Goal: Transaction & Acquisition: Purchase product/service

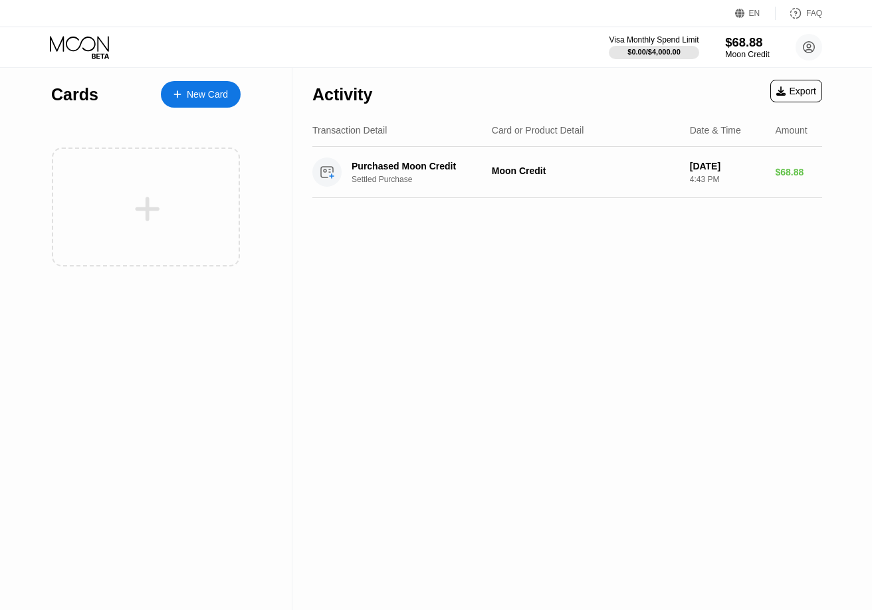
click at [750, 51] on div "Moon Credit" at bounding box center [747, 54] width 45 height 9
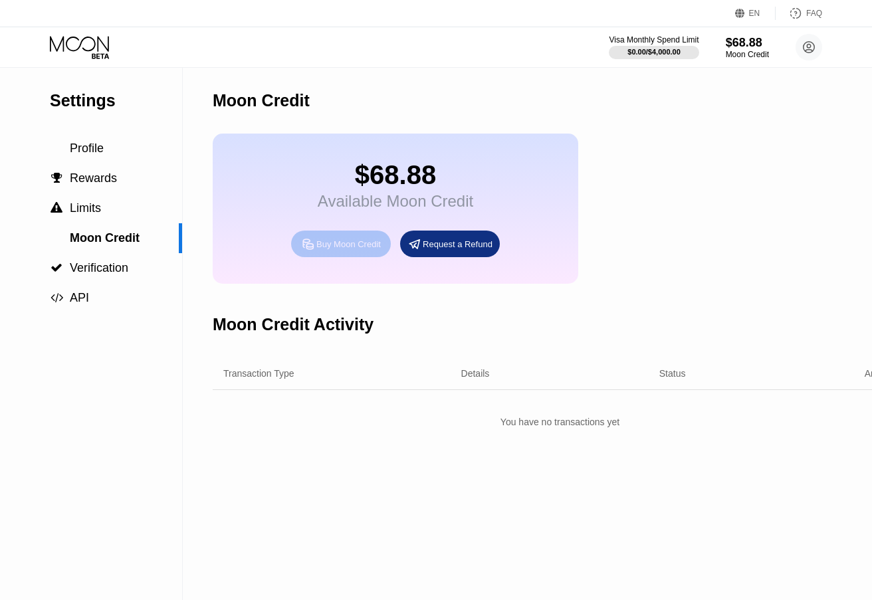
click at [333, 250] on div "Buy Moon Credit" at bounding box center [348, 244] width 64 height 11
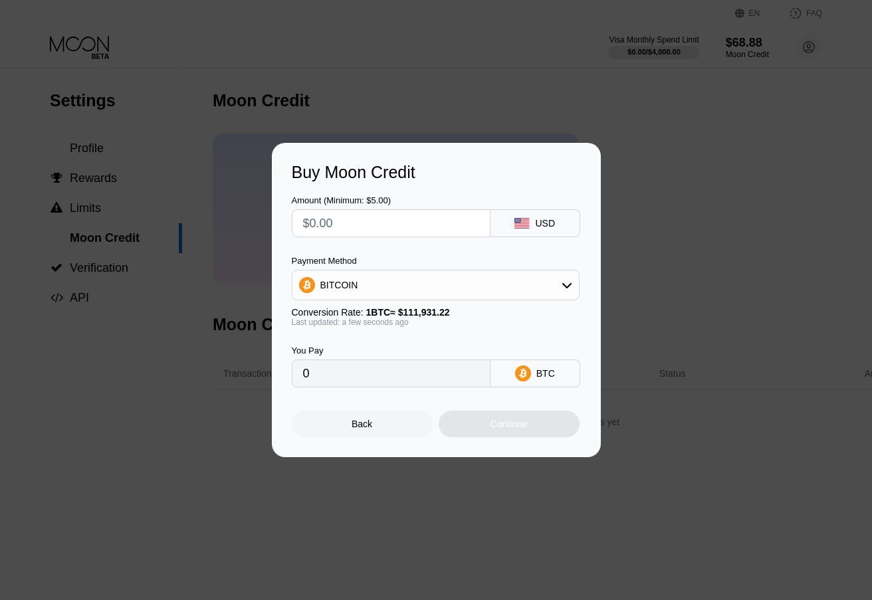
click at [414, 222] on input "text" at bounding box center [391, 223] width 176 height 27
click at [322, 229] on input "text" at bounding box center [391, 223] width 176 height 27
type input "$7"
type input "0.00006256"
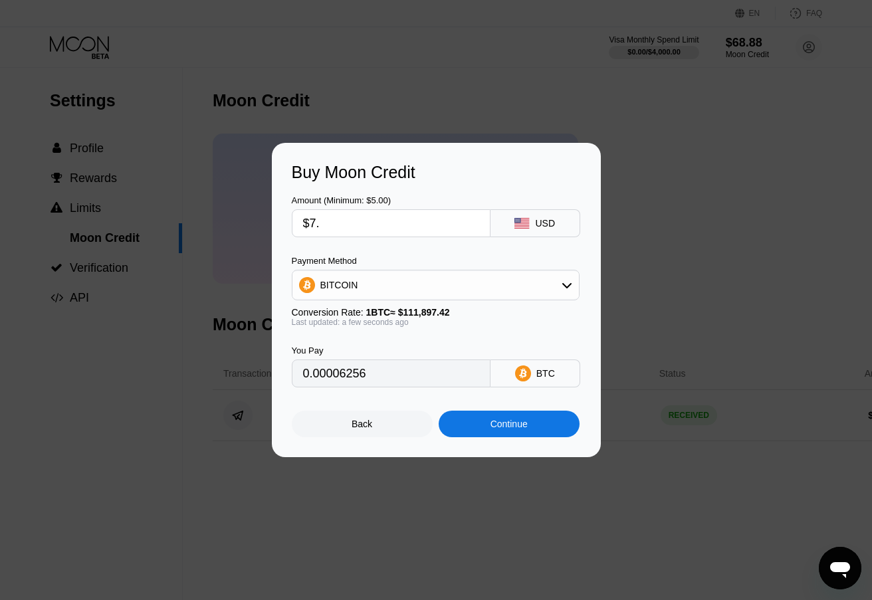
type input "$7.2"
type input "0.00006435"
type input "$7.2"
click at [449, 275] on div "BITCOIN" at bounding box center [435, 285] width 286 height 27
click at [350, 347] on span "USDT on TRON" at bounding box center [357, 351] width 67 height 11
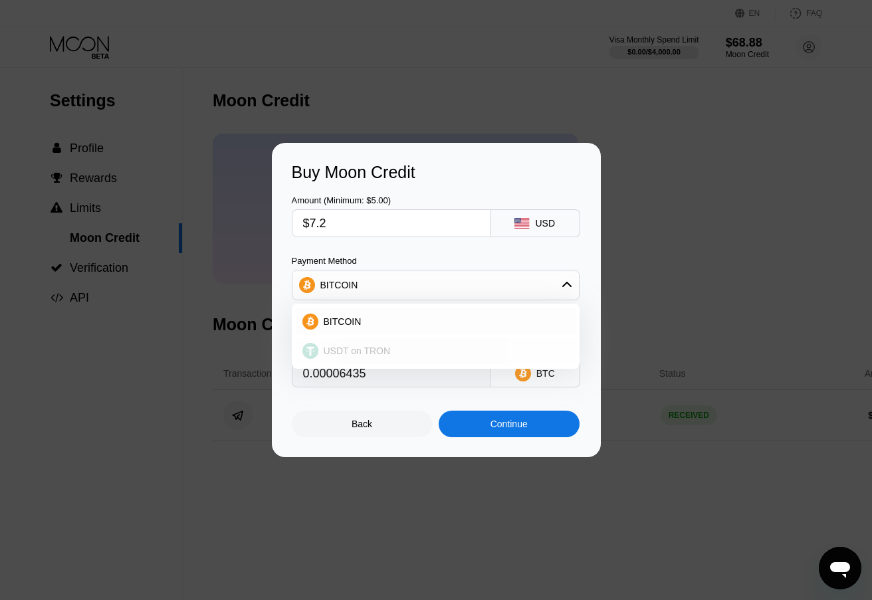
type input "7.27"
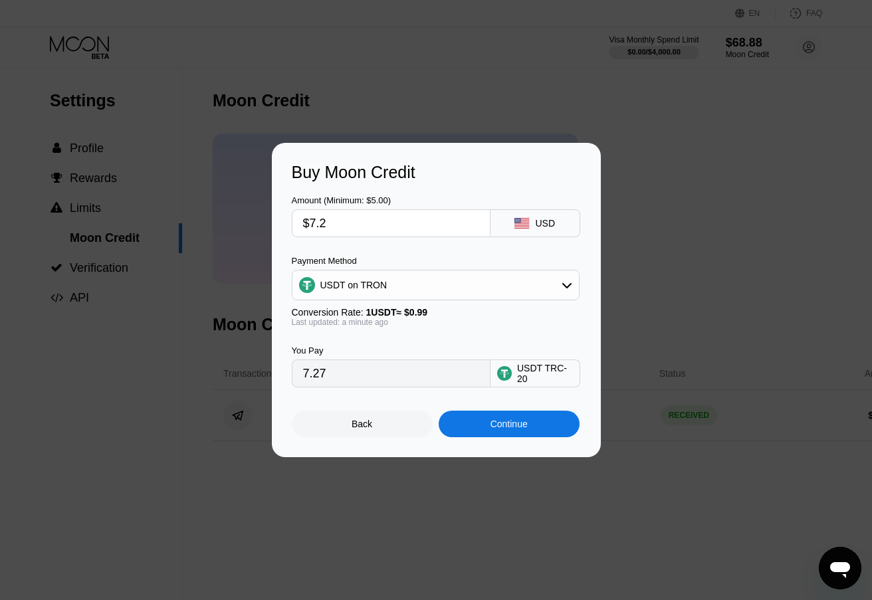
click at [327, 380] on input "7.27" at bounding box center [391, 373] width 176 height 27
click at [510, 429] on div "Continue" at bounding box center [509, 424] width 37 height 11
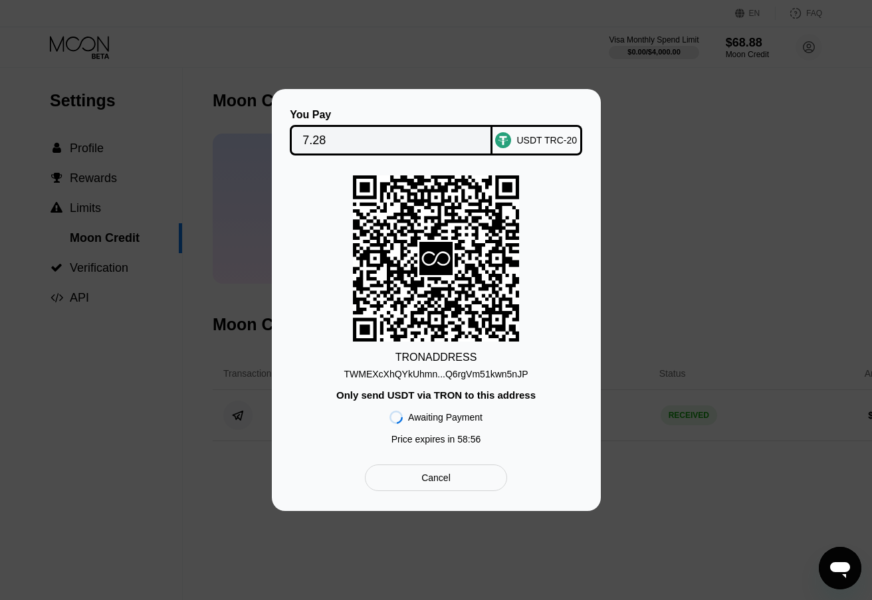
click at [427, 378] on div "TWMEXcXhQYkUhmn...Q6rgVm51kwn5nJP" at bounding box center [436, 374] width 184 height 11
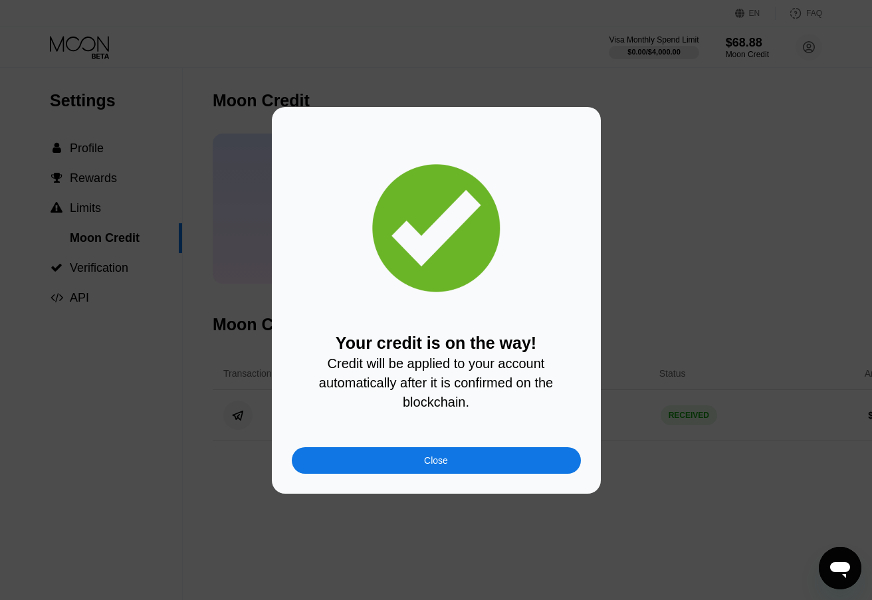
click at [437, 465] on div "Close" at bounding box center [436, 460] width 24 height 11
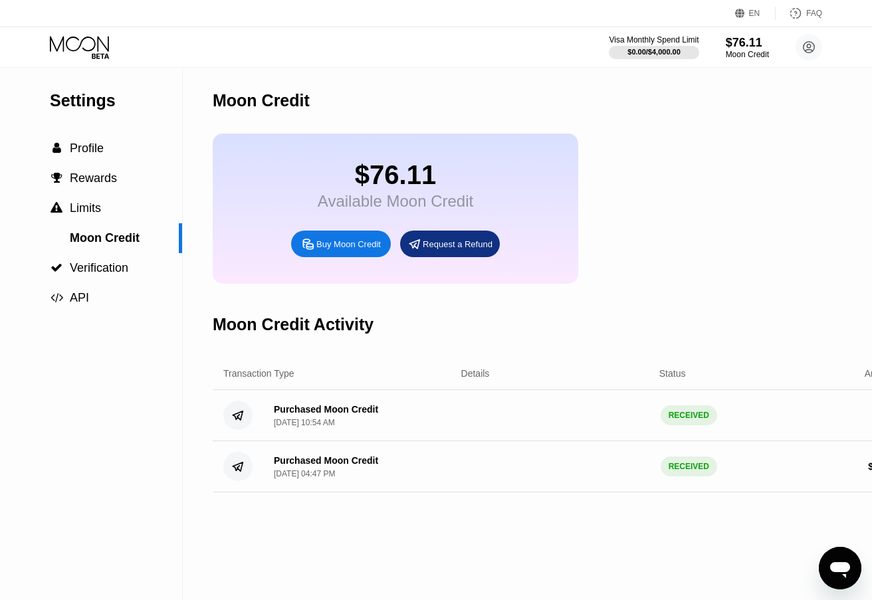
click at [91, 49] on icon at bounding box center [81, 47] width 62 height 23
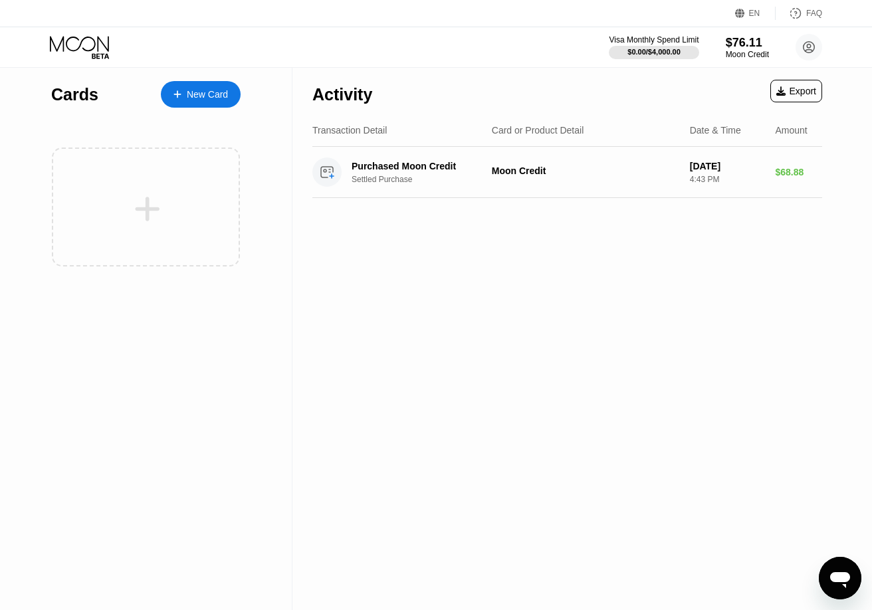
click at [214, 94] on div "New Card" at bounding box center [207, 94] width 41 height 11
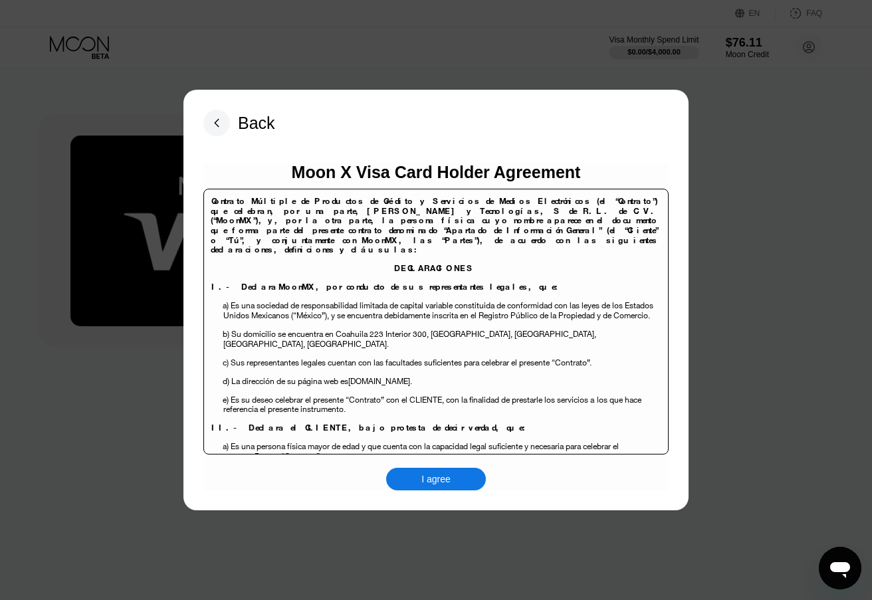
drag, startPoint x: 463, startPoint y: 479, endPoint x: 464, endPoint y: 472, distance: 6.7
click at [463, 478] on div "I agree" at bounding box center [436, 479] width 100 height 23
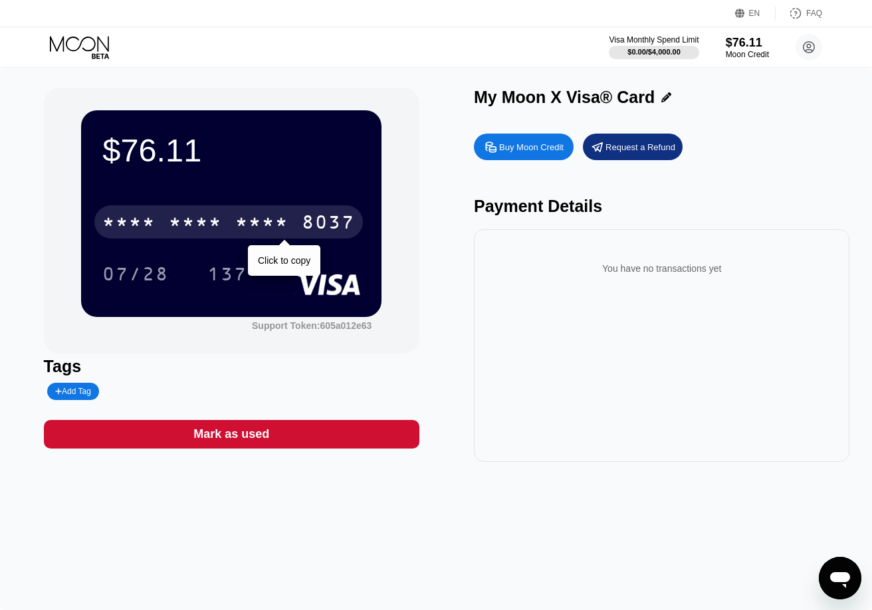
click at [322, 227] on div "8037" at bounding box center [328, 223] width 53 height 21
click at [315, 222] on div "8037" at bounding box center [328, 223] width 53 height 21
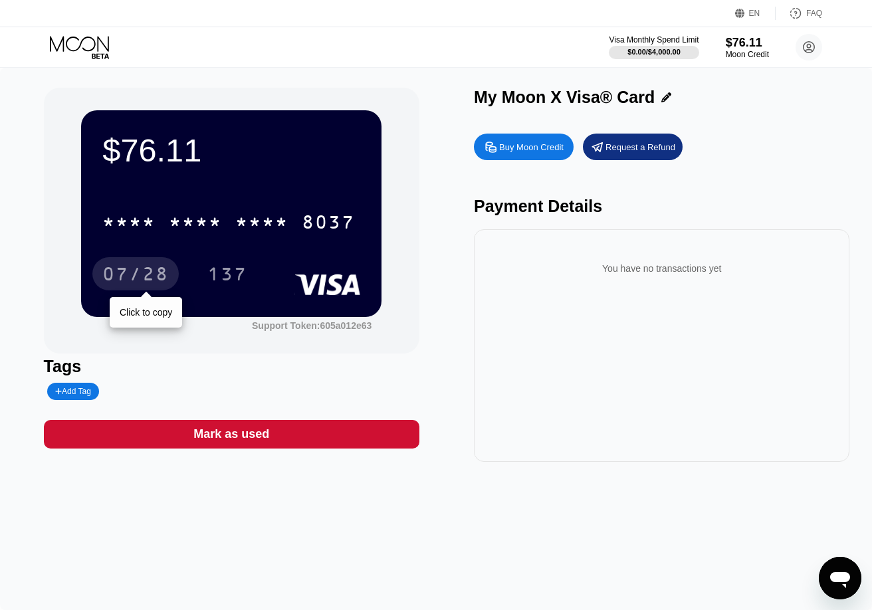
click at [153, 275] on div "07/28" at bounding box center [135, 275] width 66 height 21
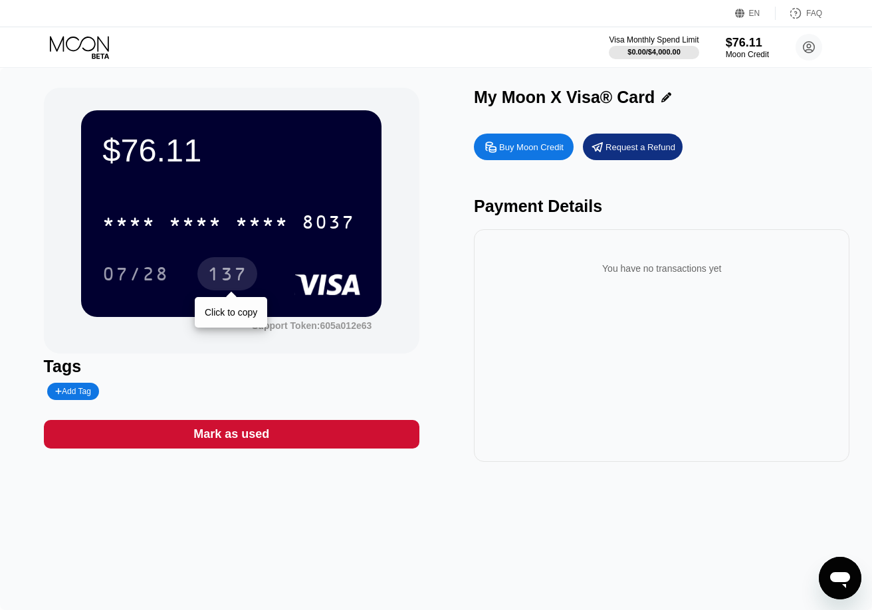
click at [226, 269] on div "137" at bounding box center [227, 275] width 40 height 21
click at [234, 277] on div "137" at bounding box center [227, 275] width 40 height 21
